Goal: Navigation & Orientation: Find specific page/section

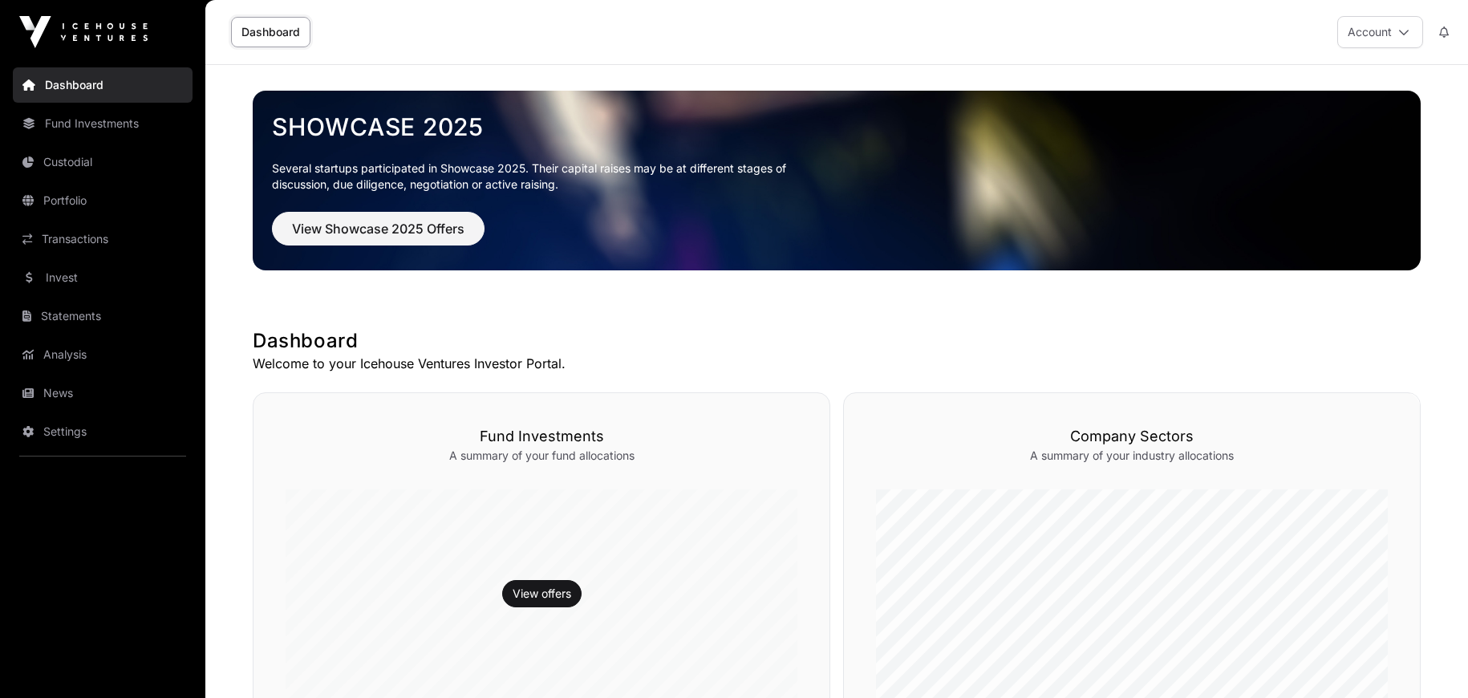
click at [106, 239] on link "Transactions" at bounding box center [103, 238] width 180 height 35
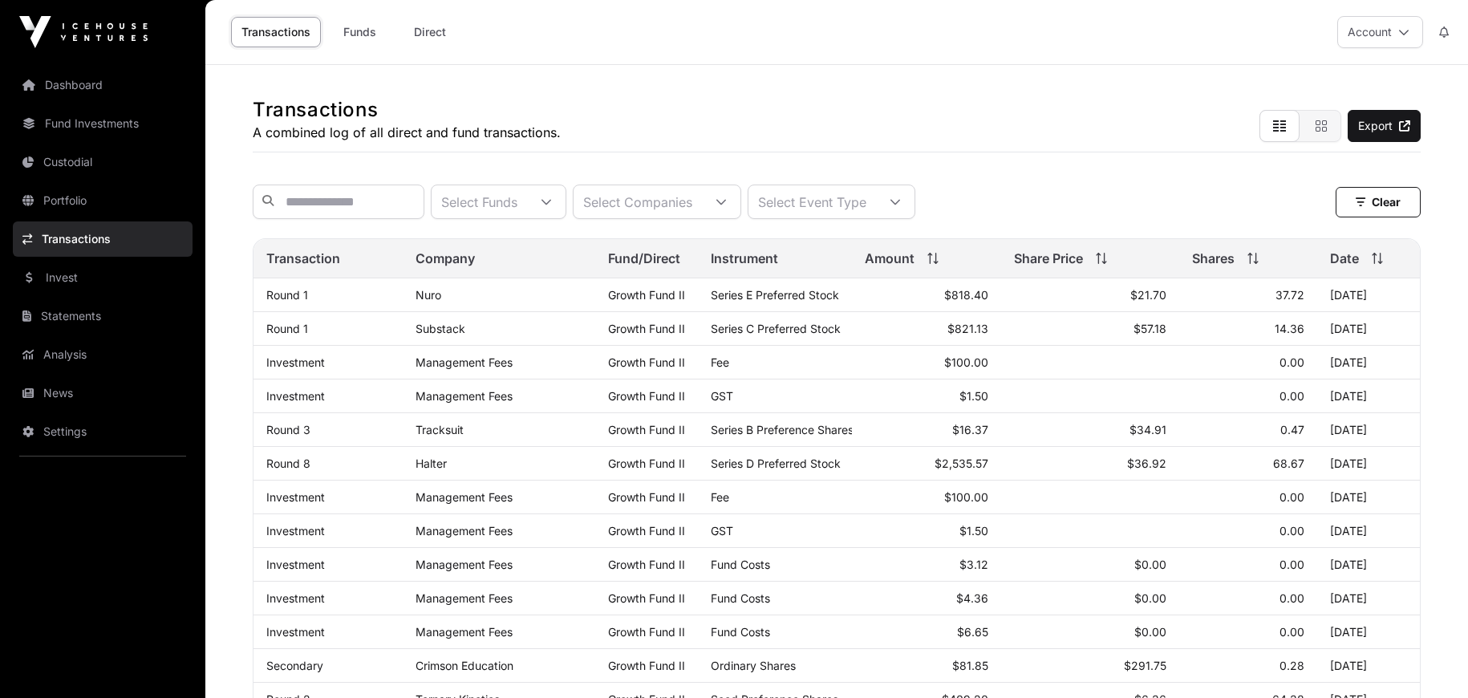
click at [109, 205] on link "Portfolio" at bounding box center [103, 200] width 180 height 35
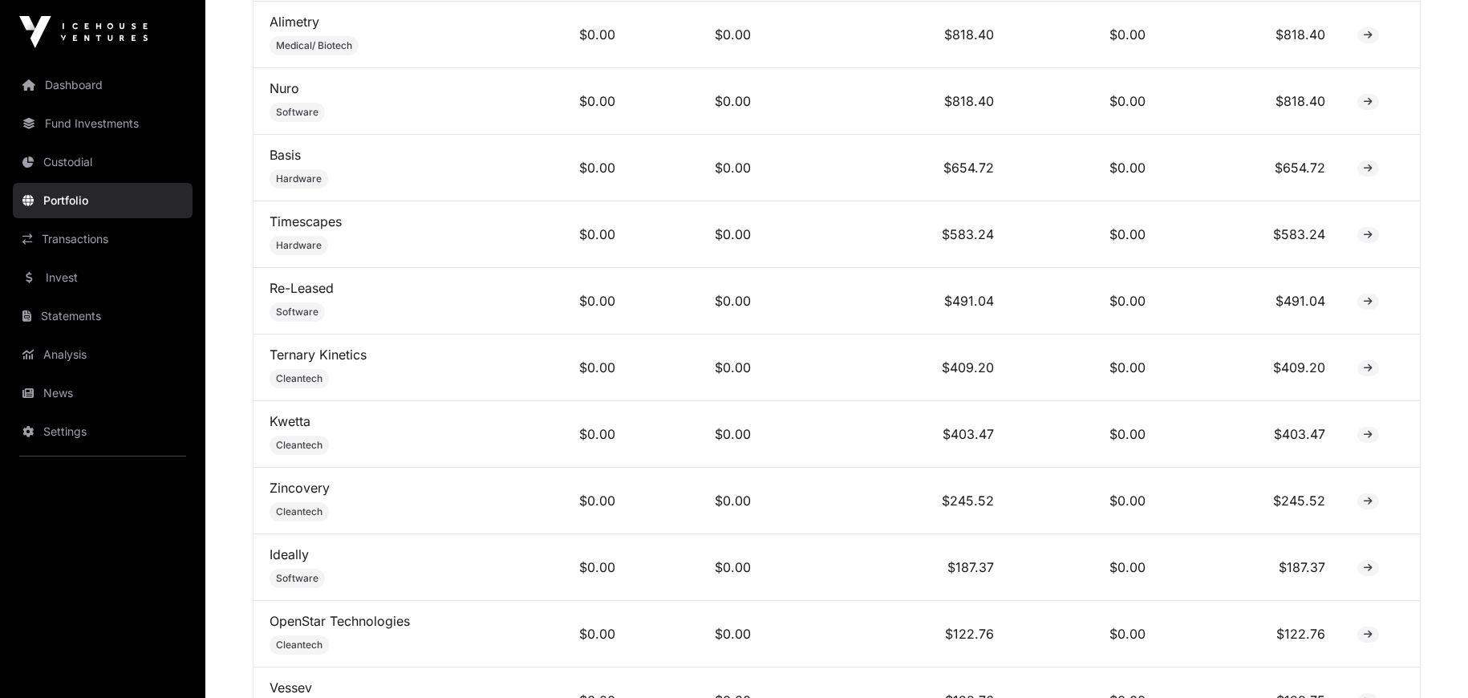
scroll to position [822, 0]
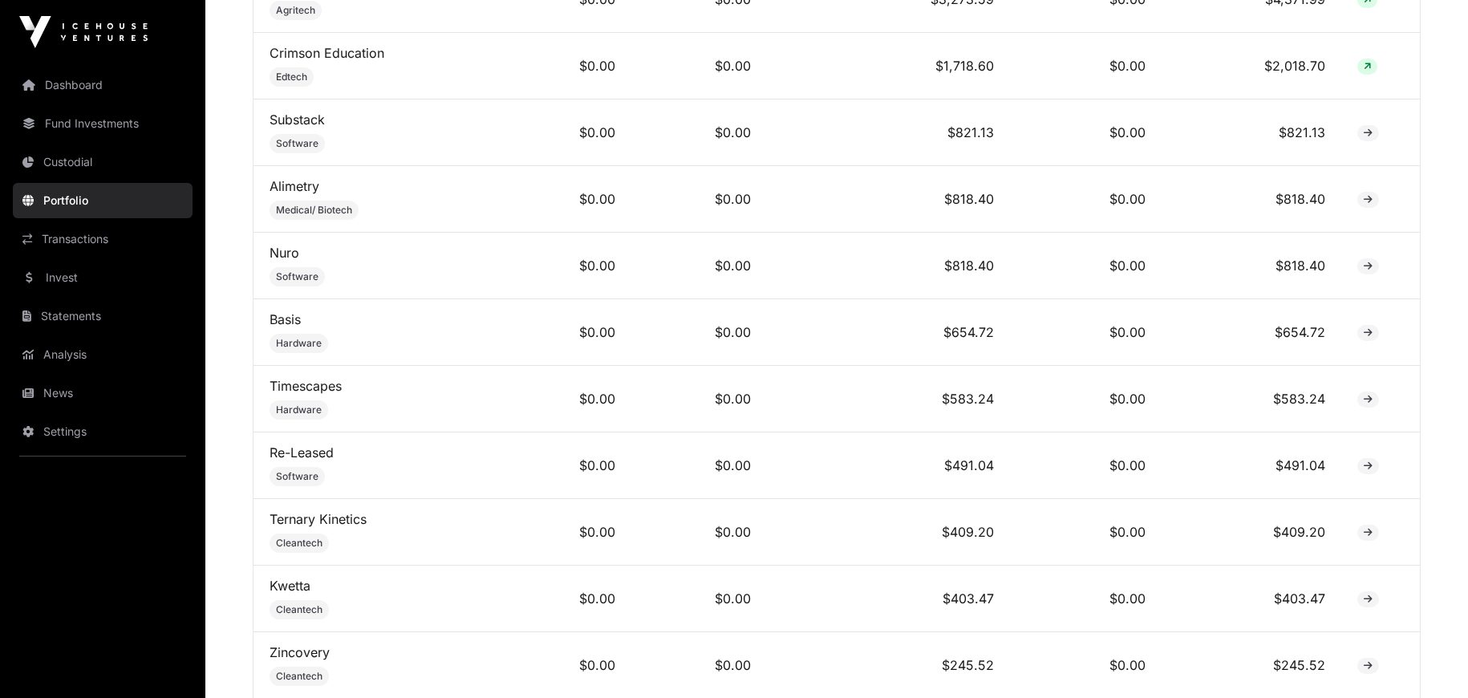
click at [98, 272] on link "Invest" at bounding box center [103, 277] width 180 height 35
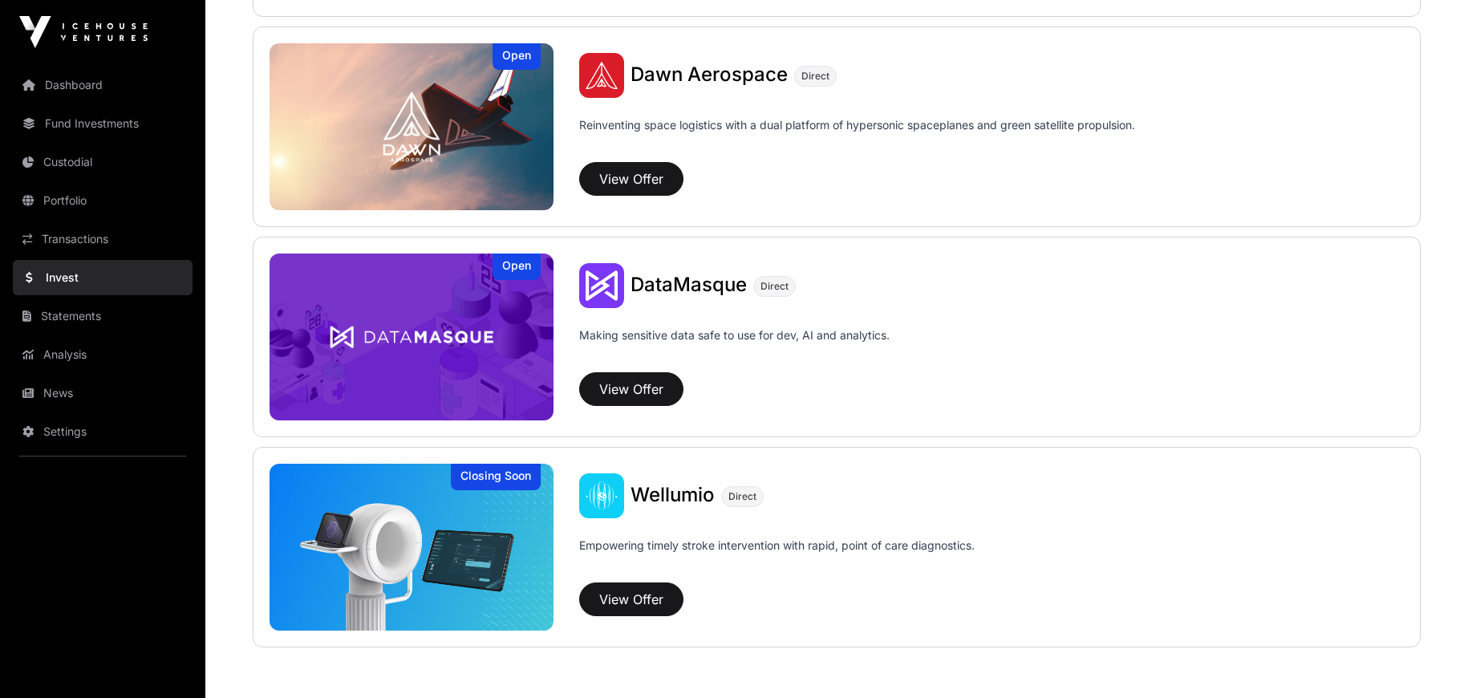
scroll to position [1946, 0]
